Goal: Information Seeking & Learning: Learn about a topic

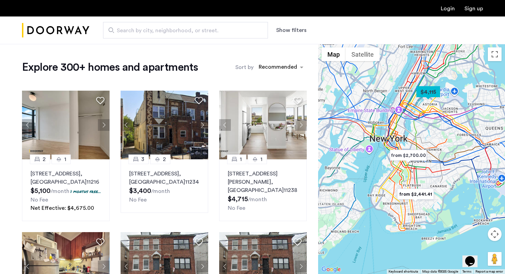
click at [291, 31] on button "Show filters" at bounding box center [291, 30] width 30 height 8
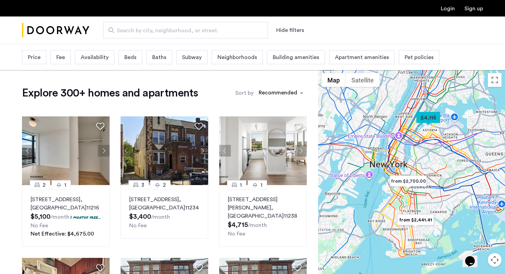
click at [137, 56] on div "Beds" at bounding box center [130, 57] width 24 height 14
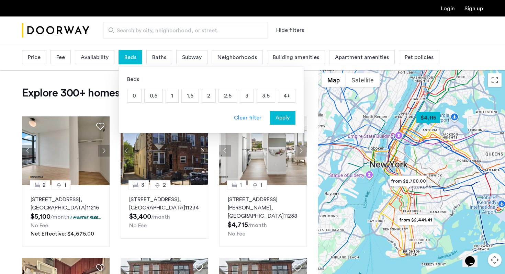
click at [137, 56] on div "Beds" at bounding box center [130, 57] width 24 height 14
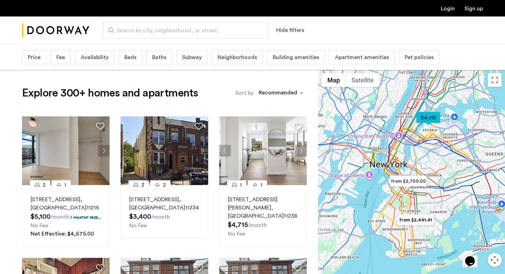
click at [39, 57] on span "Price" at bounding box center [34, 57] width 13 height 8
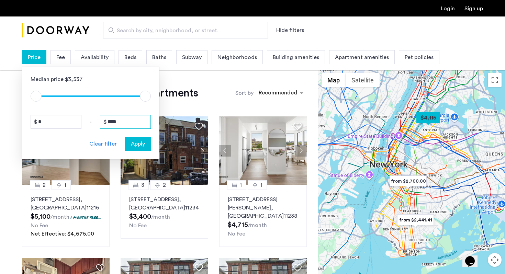
click at [119, 123] on input "****" at bounding box center [125, 122] width 51 height 14
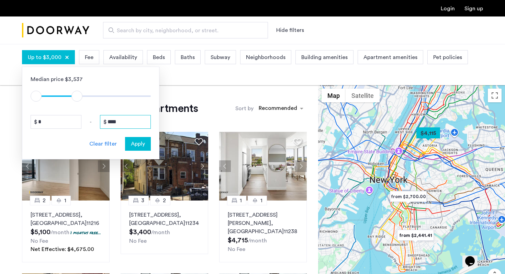
type input "****"
click at [136, 148] on span "Apply" at bounding box center [138, 144] width 14 height 8
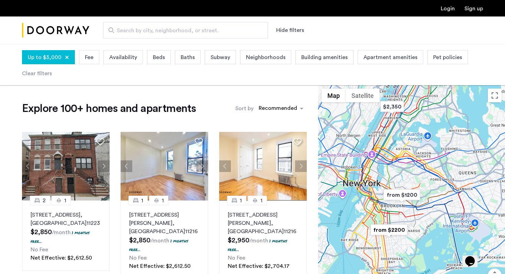
drag, startPoint x: 378, startPoint y: 156, endPoint x: 353, endPoint y: 141, distance: 29.4
click at [353, 141] on div at bounding box center [411, 200] width 187 height 230
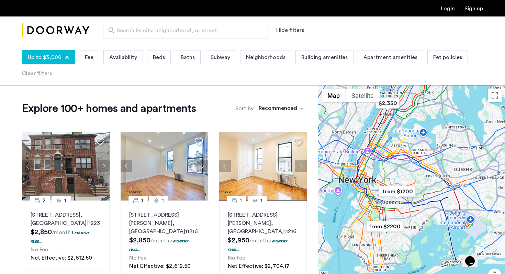
click at [400, 168] on div at bounding box center [411, 200] width 187 height 230
click at [393, 181] on div at bounding box center [411, 200] width 187 height 230
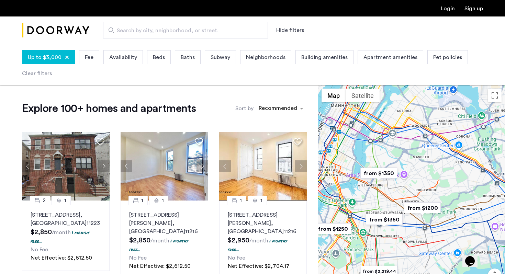
click at [393, 171] on img "from $1350" at bounding box center [378, 173] width 42 height 15
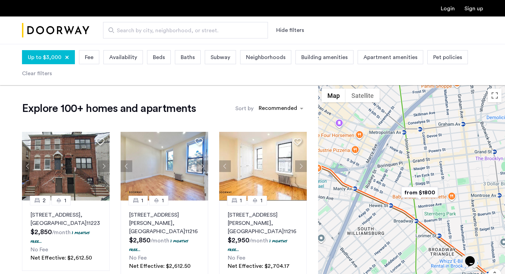
drag, startPoint x: 389, startPoint y: 223, endPoint x: 412, endPoint y: 157, distance: 69.9
click at [412, 157] on div "To navigate, press the arrow keys." at bounding box center [411, 200] width 187 height 230
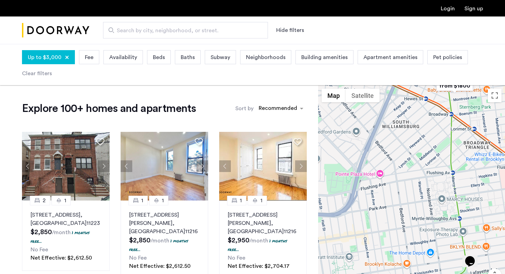
drag, startPoint x: 397, startPoint y: 221, endPoint x: 418, endPoint y: 111, distance: 112.2
click at [418, 111] on div "To navigate, press the arrow keys." at bounding box center [411, 200] width 187 height 230
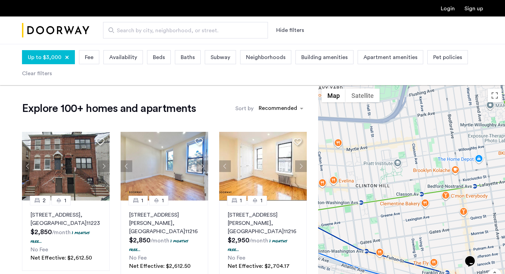
drag, startPoint x: 420, startPoint y: 239, endPoint x: 484, endPoint y: 146, distance: 112.4
click at [484, 146] on div "To navigate, press the arrow keys." at bounding box center [411, 200] width 187 height 230
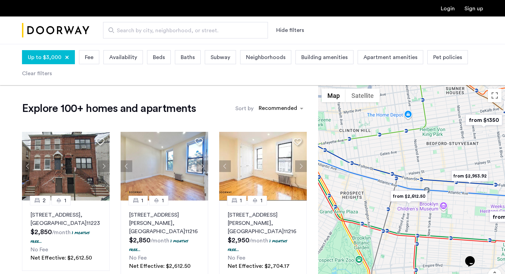
drag, startPoint x: 427, startPoint y: 214, endPoint x: 387, endPoint y: 156, distance: 70.2
click at [387, 156] on div "To navigate, press the arrow keys." at bounding box center [411, 200] width 187 height 230
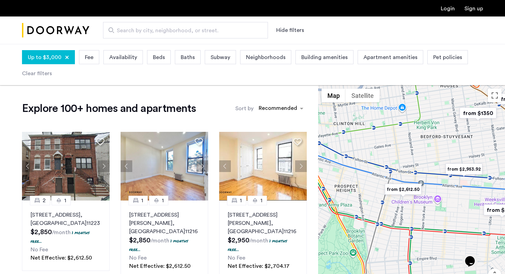
click at [404, 189] on img "from $2,612.50" at bounding box center [403, 189] width 42 height 15
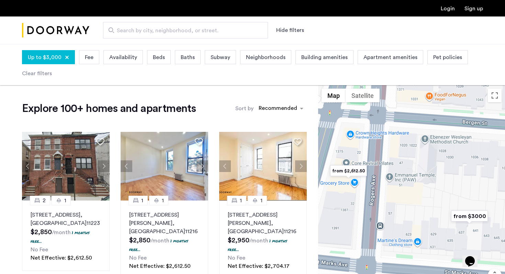
click at [358, 169] on img "from $2,612.50" at bounding box center [348, 170] width 42 height 15
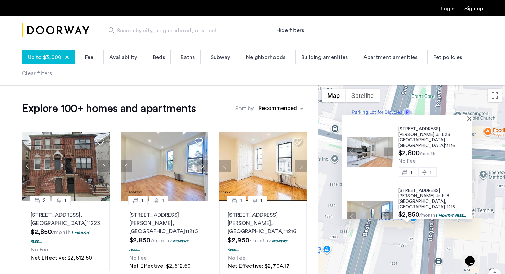
click at [422, 127] on span "[STREET_ADDRESS][PERSON_NAME]," at bounding box center [419, 132] width 42 height 10
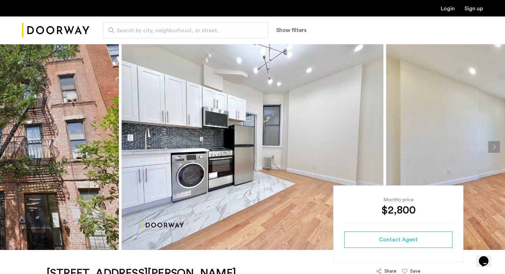
click at [491, 147] on button "Next apartment" at bounding box center [494, 147] width 12 height 12
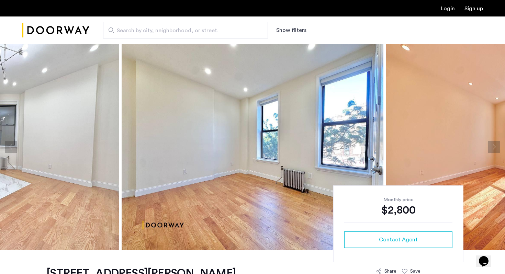
click at [491, 147] on button "Next apartment" at bounding box center [494, 147] width 12 height 12
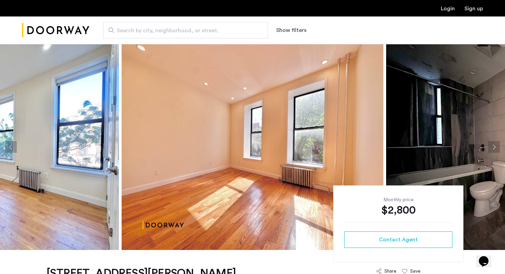
click at [491, 147] on button "Next apartment" at bounding box center [494, 147] width 12 height 12
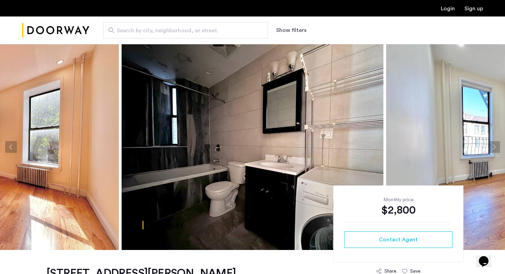
click at [491, 147] on button "Next apartment" at bounding box center [494, 147] width 12 height 12
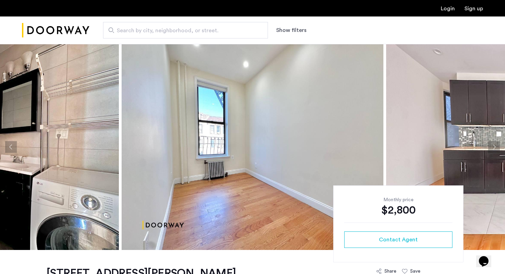
click at [491, 147] on button "Next apartment" at bounding box center [494, 147] width 12 height 12
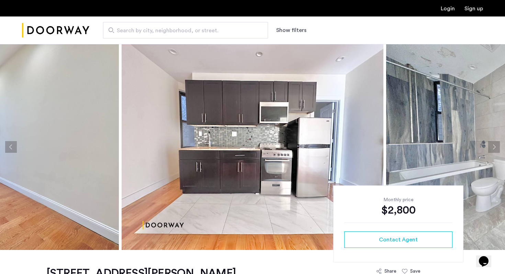
click at [491, 147] on button "Next apartment" at bounding box center [494, 147] width 12 height 12
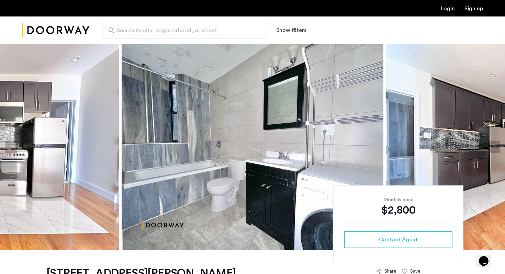
click at [491, 147] on button "Next apartment" at bounding box center [494, 147] width 12 height 12
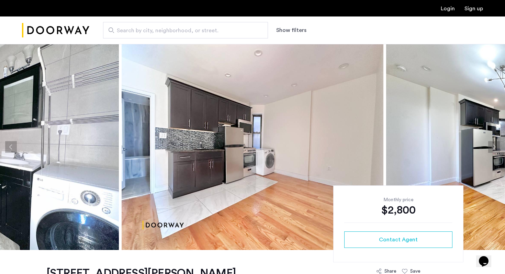
click at [491, 147] on button "Next apartment" at bounding box center [494, 147] width 12 height 12
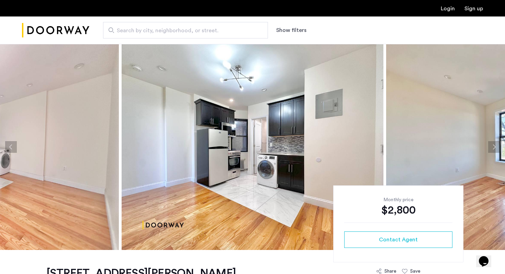
click at [491, 147] on button "Next apartment" at bounding box center [494, 147] width 12 height 12
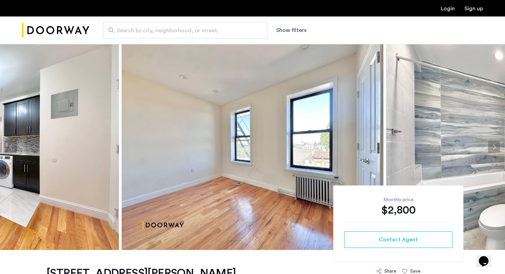
click at [491, 147] on button "Next apartment" at bounding box center [494, 147] width 12 height 12
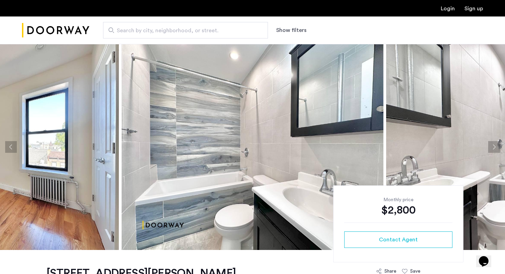
click at [491, 147] on button "Next apartment" at bounding box center [494, 147] width 12 height 12
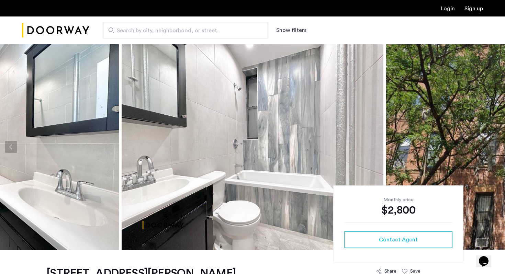
click at [491, 147] on button "Next apartment" at bounding box center [494, 147] width 12 height 12
